Goal: Information Seeking & Learning: Learn about a topic

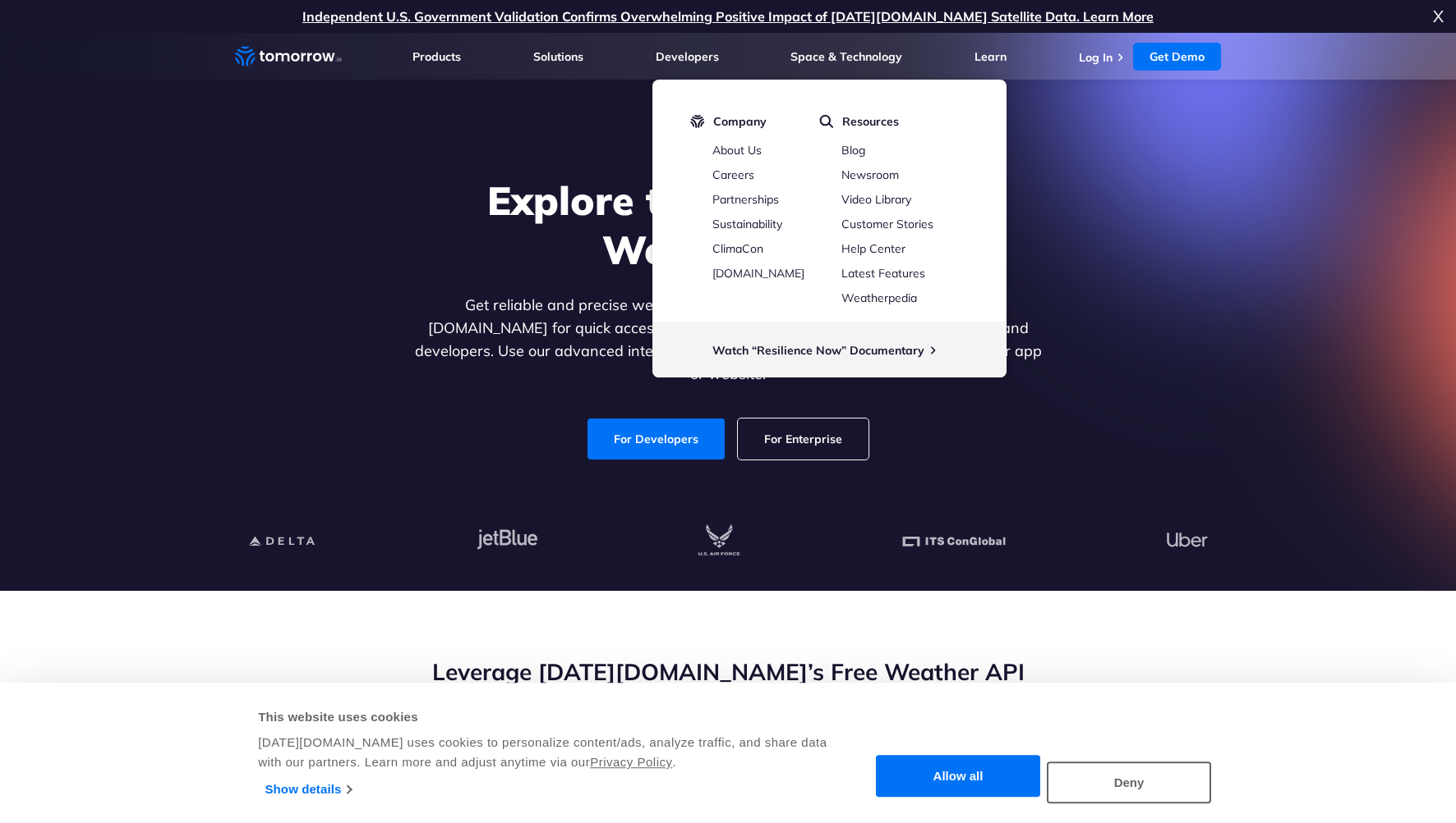
click at [1100, 266] on div "Explore the World’s Best Weather API Get reliable and precise weather data thro…" at bounding box center [728, 317] width 1012 height 349
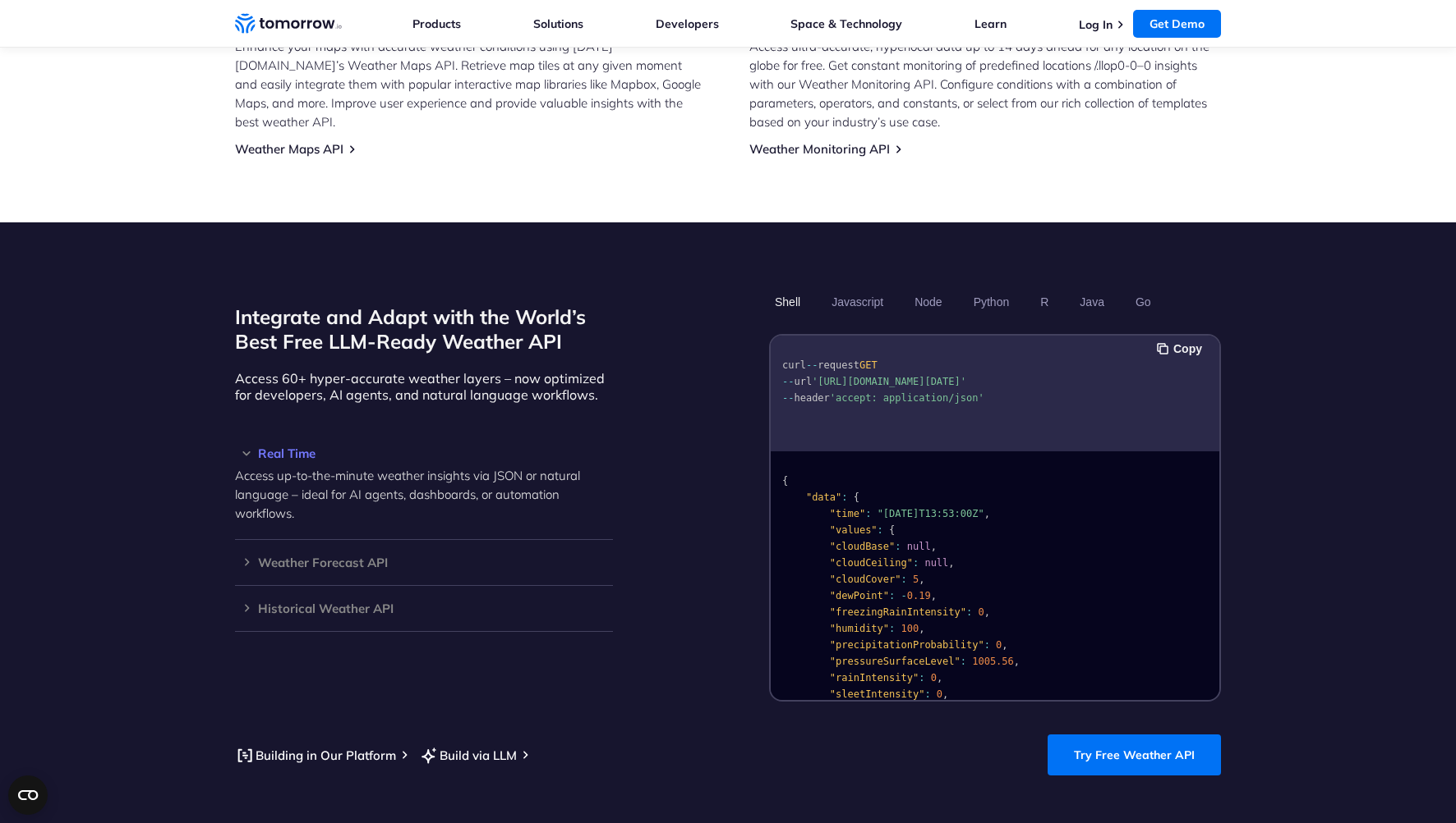
scroll to position [1263, 0]
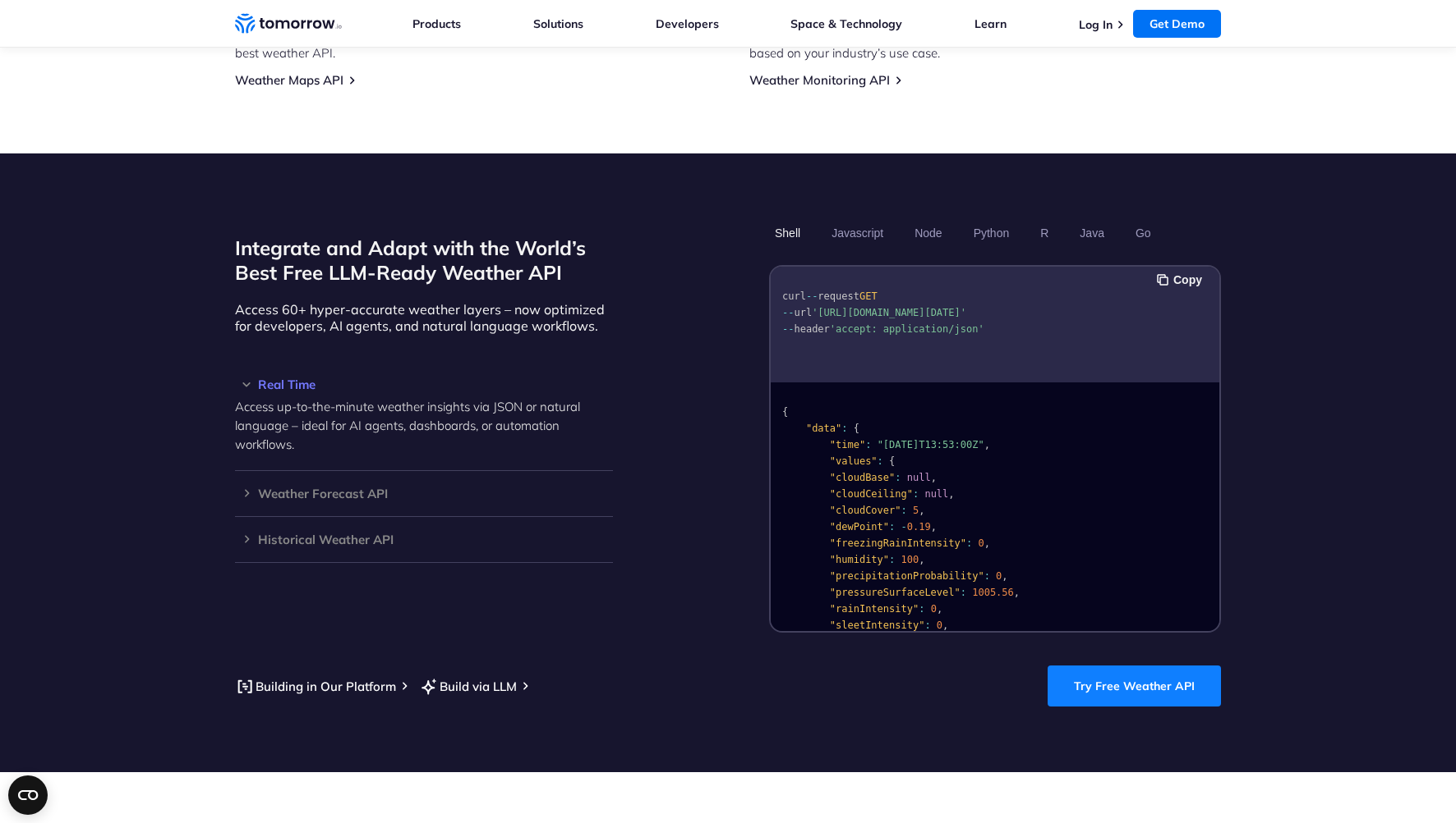
click at [1146, 667] on link "Try Free Weather API" at bounding box center [1134, 686] width 173 height 41
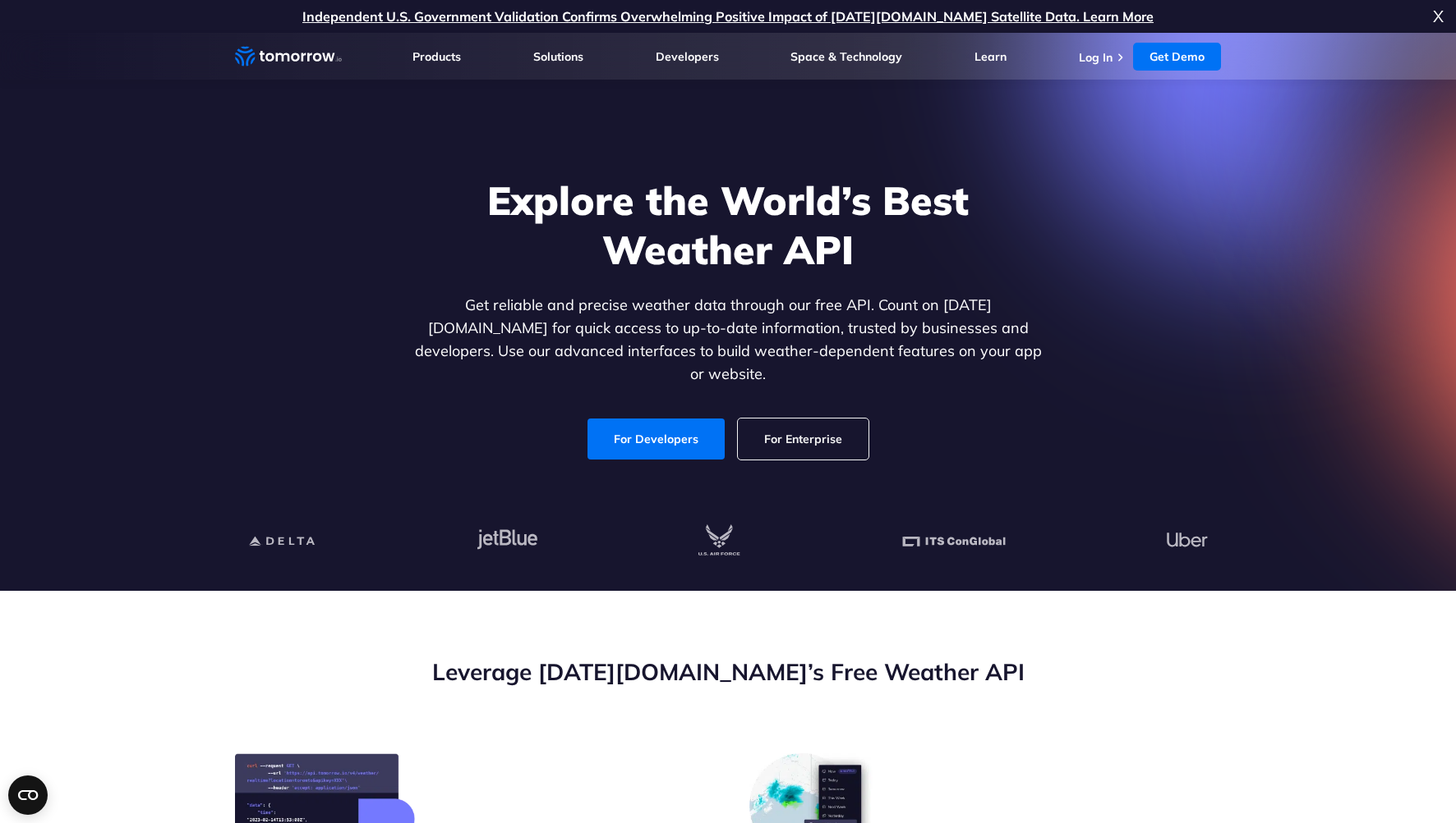
scroll to position [0, 0]
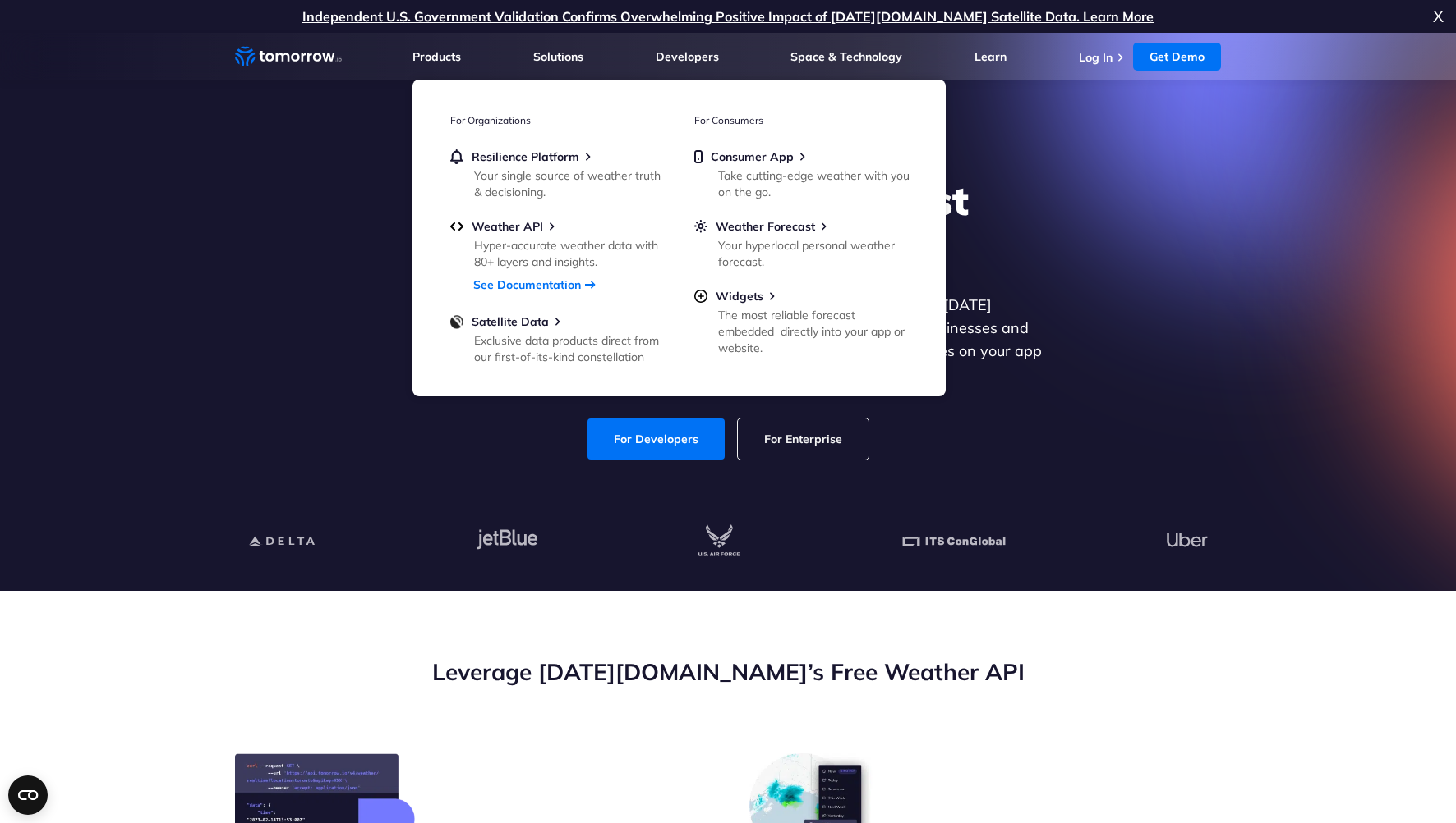
click at [530, 282] on link "See Documentation" at bounding box center [527, 285] width 108 height 15
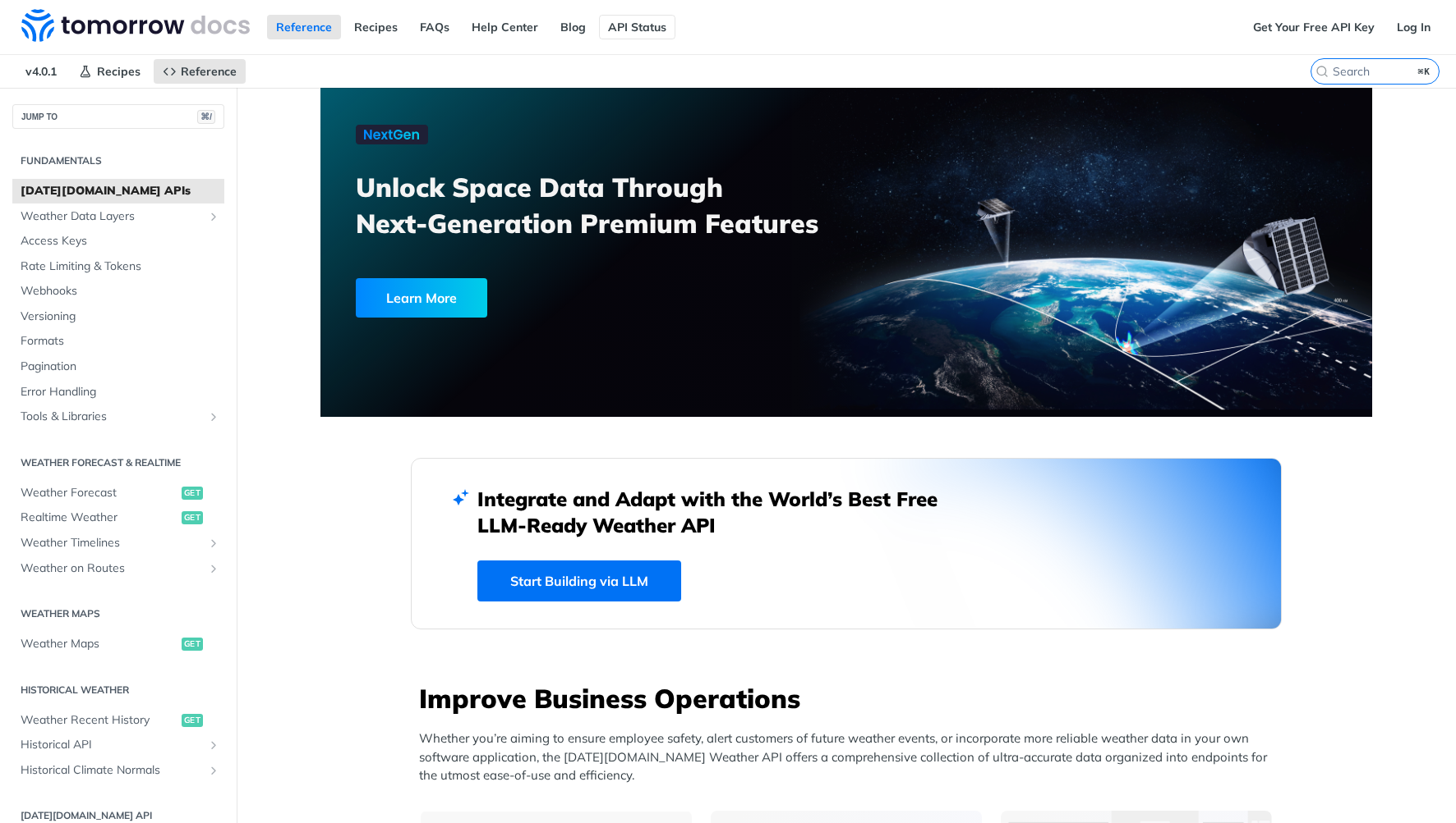
click at [622, 31] on link "API Status" at bounding box center [636, 27] width 77 height 25
click at [1316, 26] on link "Get Your Free API Key" at bounding box center [1313, 27] width 140 height 25
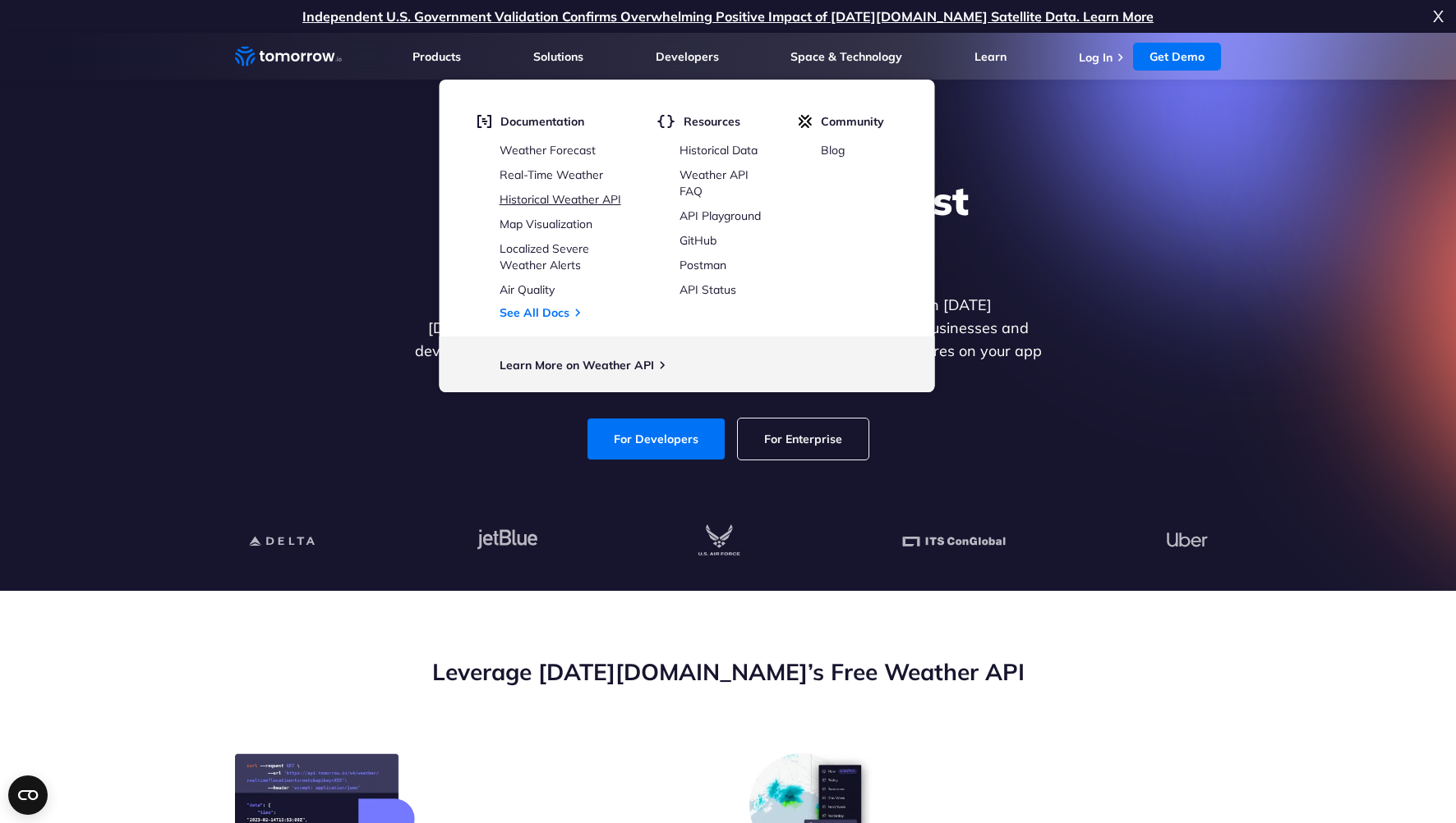
click at [590, 199] on link "Historical Weather API" at bounding box center [560, 199] width 122 height 15
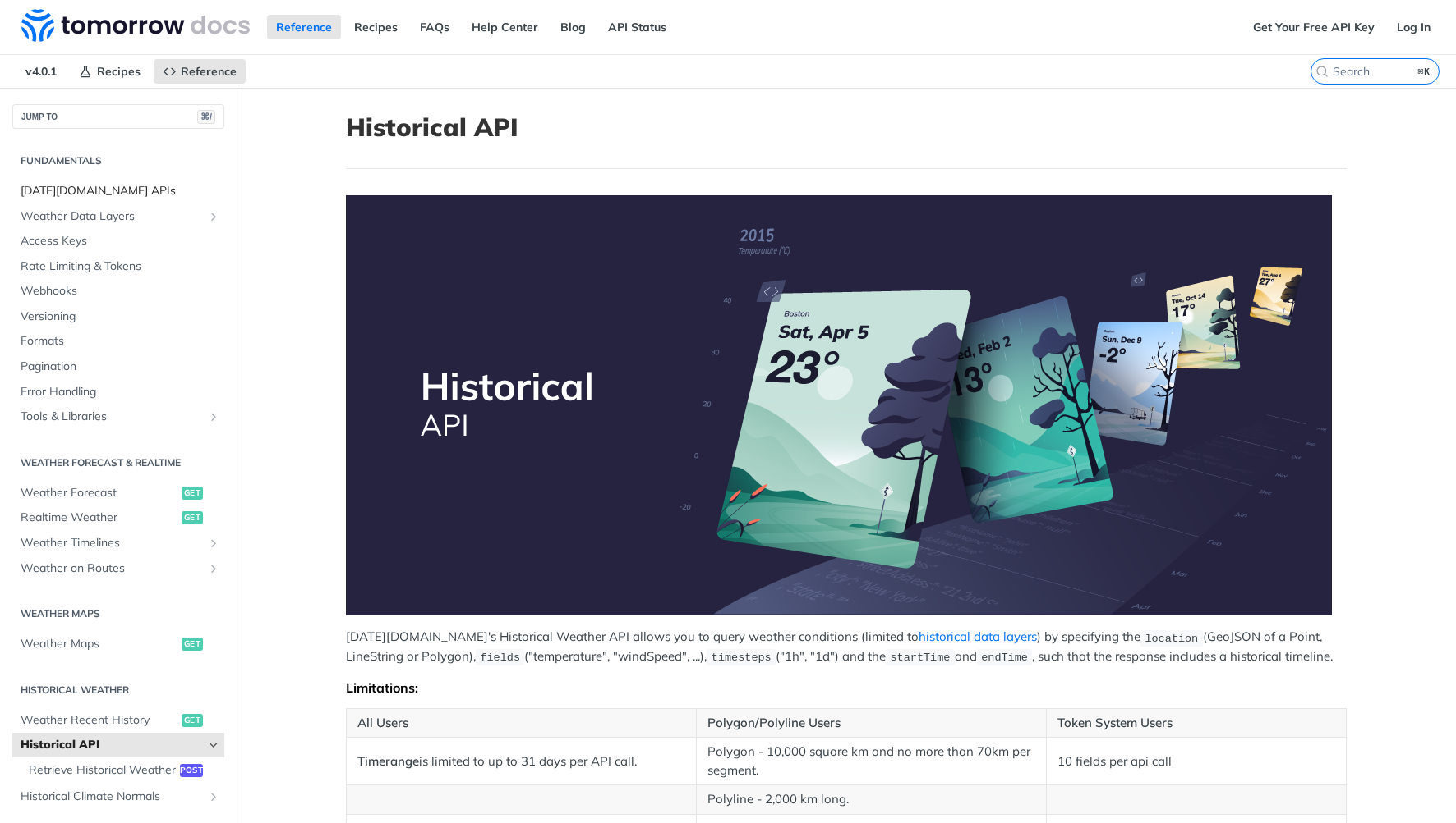
click at [81, 191] on span "[DATE][DOMAIN_NAME] APIs" at bounding box center [120, 191] width 199 height 16
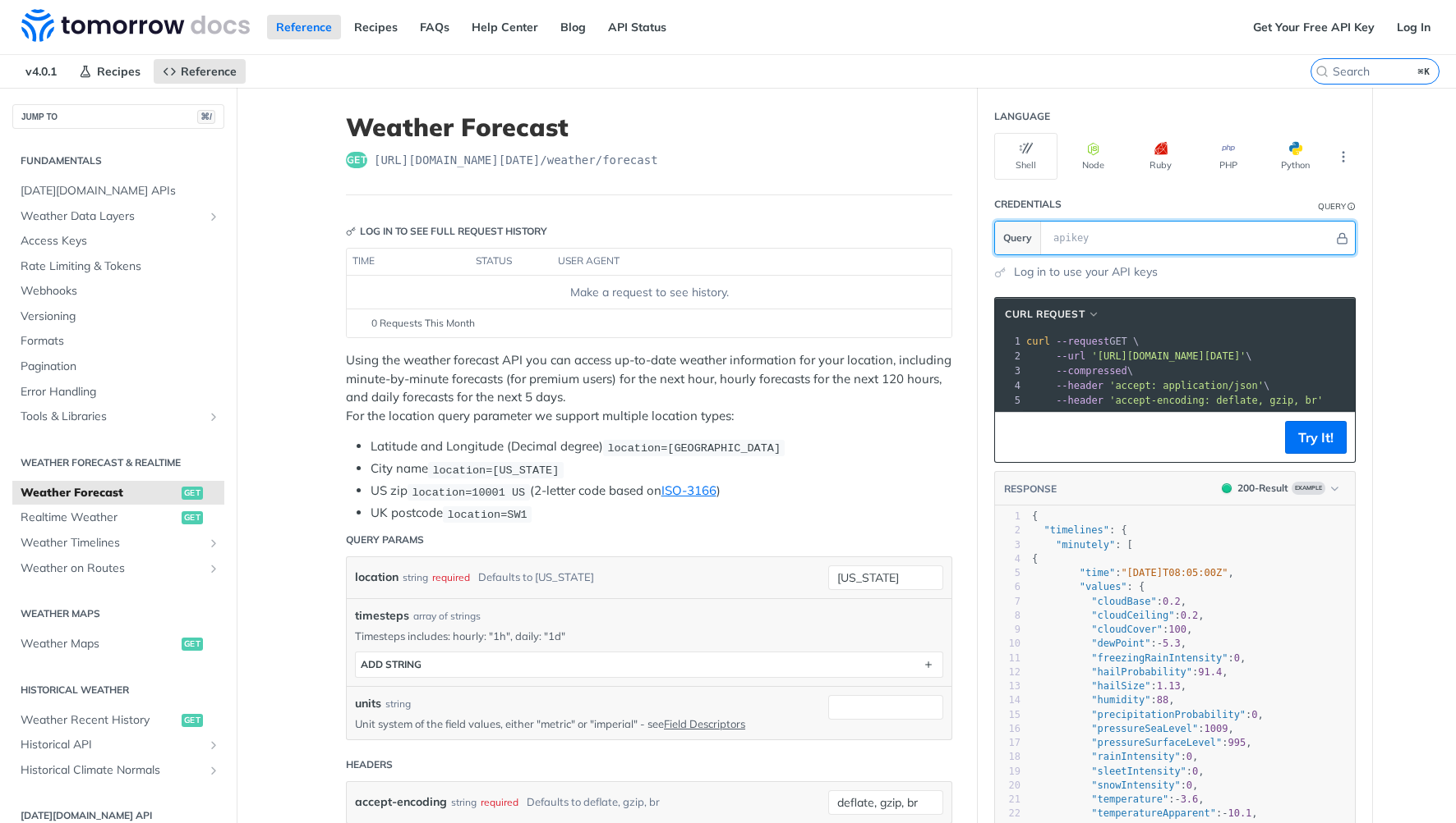
click at [1132, 248] on input "text" at bounding box center [1188, 238] width 288 height 33
click at [1144, 238] on input "text" at bounding box center [1188, 238] width 288 height 33
click at [1142, 234] on input "text" at bounding box center [1188, 238] width 288 height 33
